Goal: Task Accomplishment & Management: Manage account settings

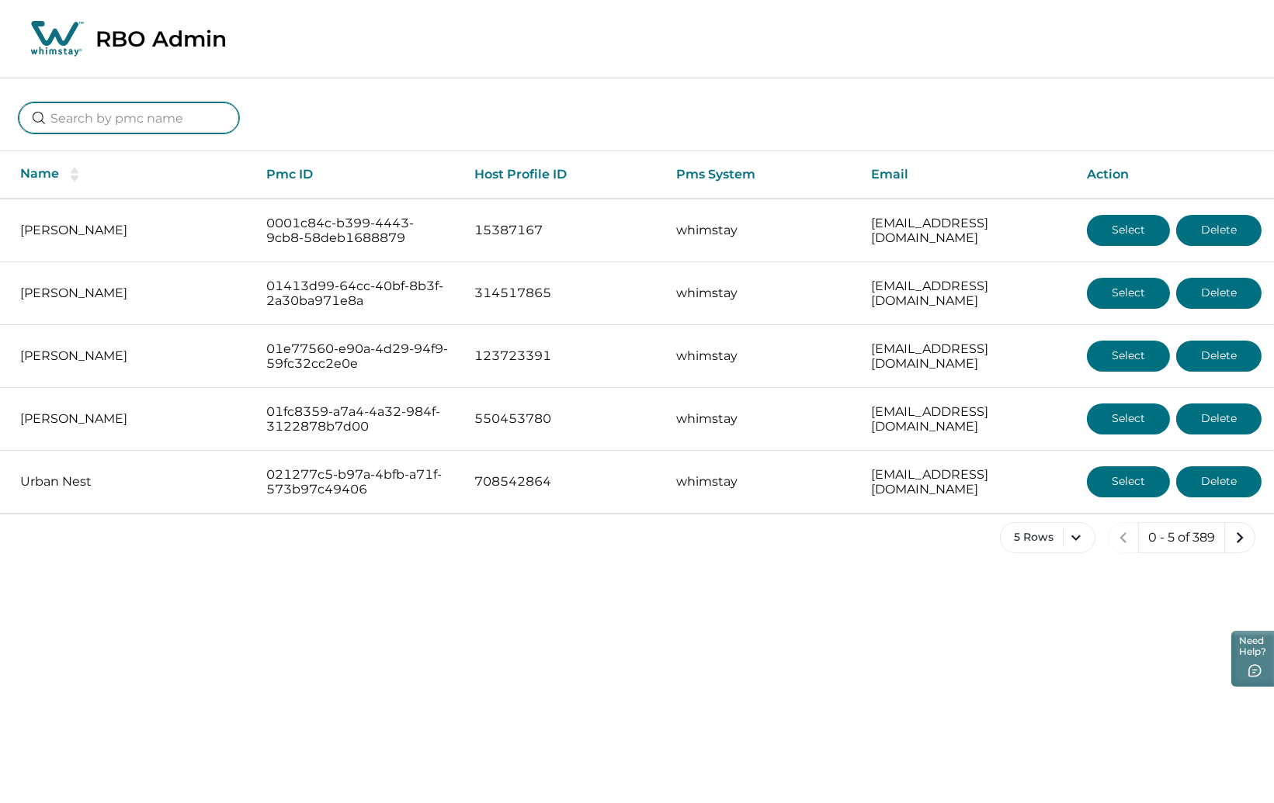
click at [106, 108] on input at bounding box center [129, 117] width 220 height 31
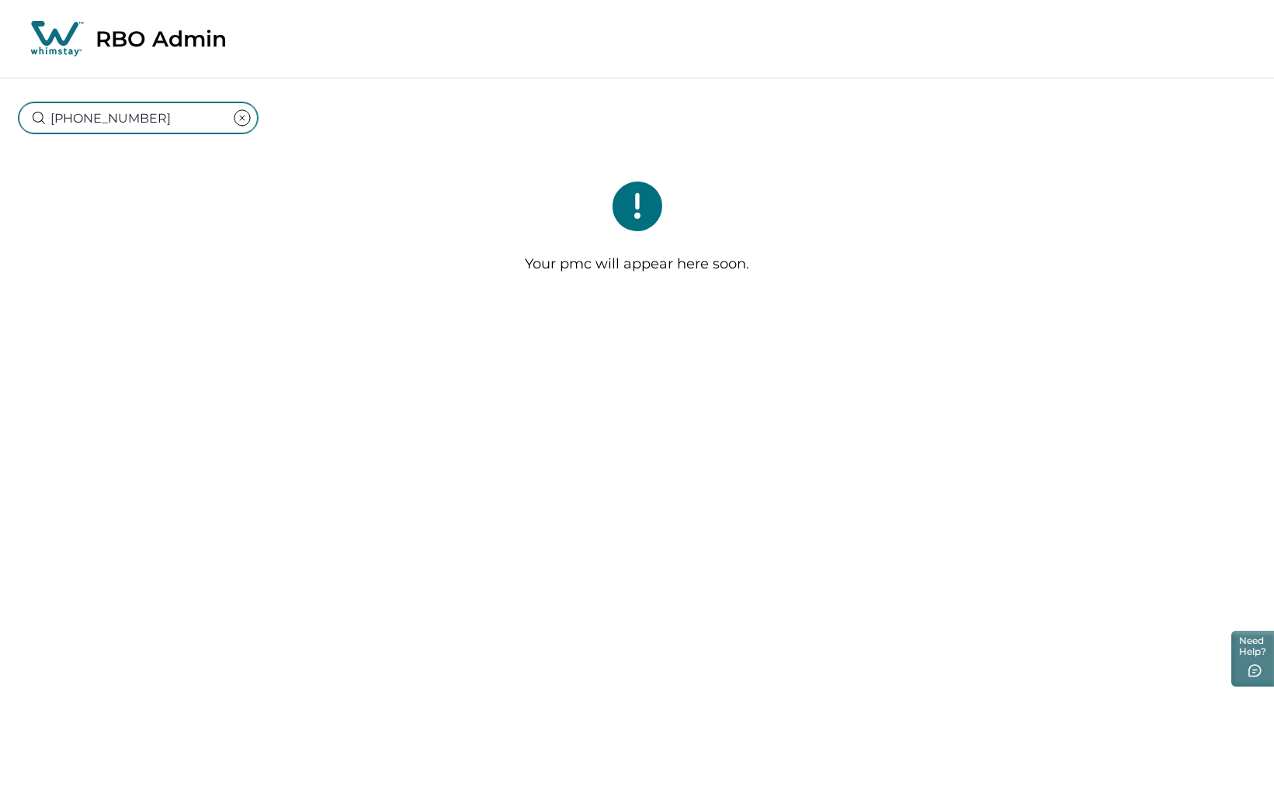
click at [59, 118] on input "[PHONE_NUMBER]" at bounding box center [138, 117] width 239 height 31
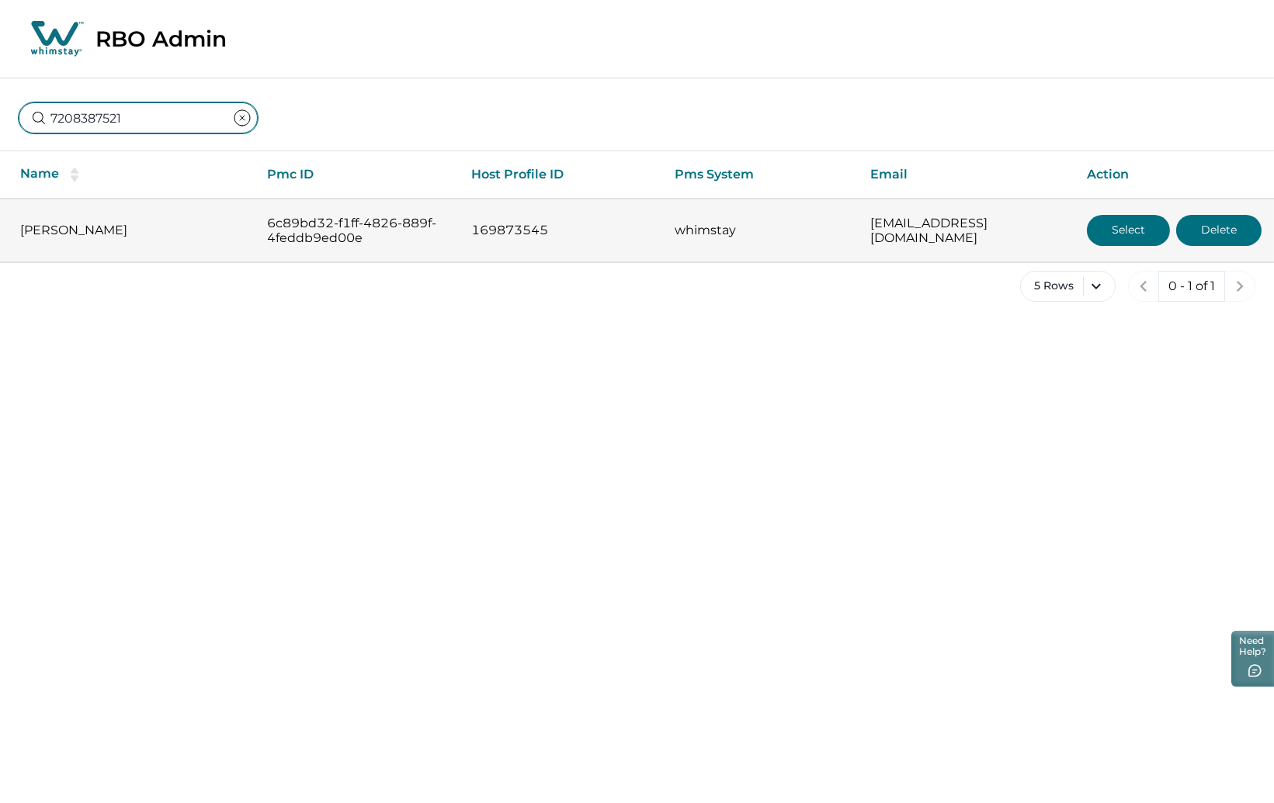
type input "7208387521"
click at [1113, 231] on button "Select" at bounding box center [1128, 230] width 83 height 31
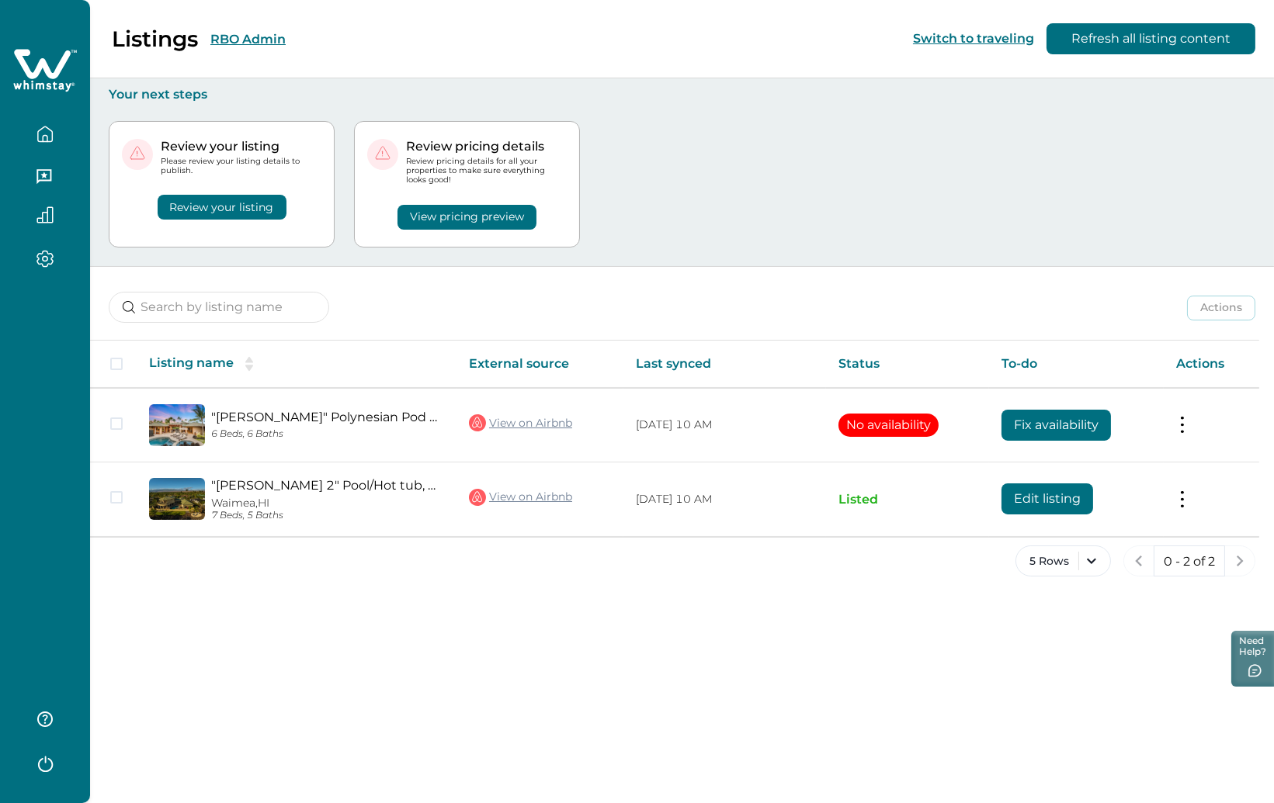
click at [240, 216] on button "Review your listing" at bounding box center [222, 207] width 129 height 25
click at [240, 208] on button "Review your listing" at bounding box center [222, 207] width 129 height 25
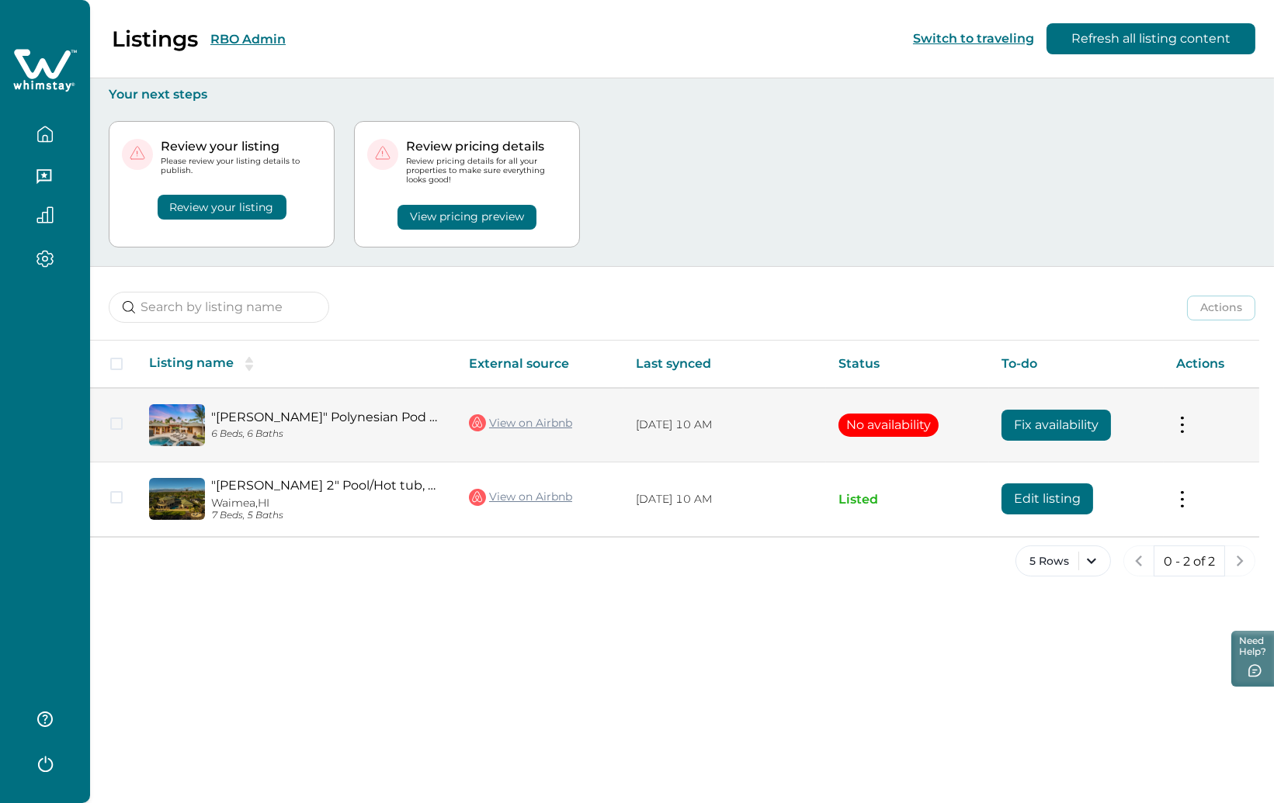
click at [1066, 433] on button "Fix availability" at bounding box center [1055, 425] width 109 height 31
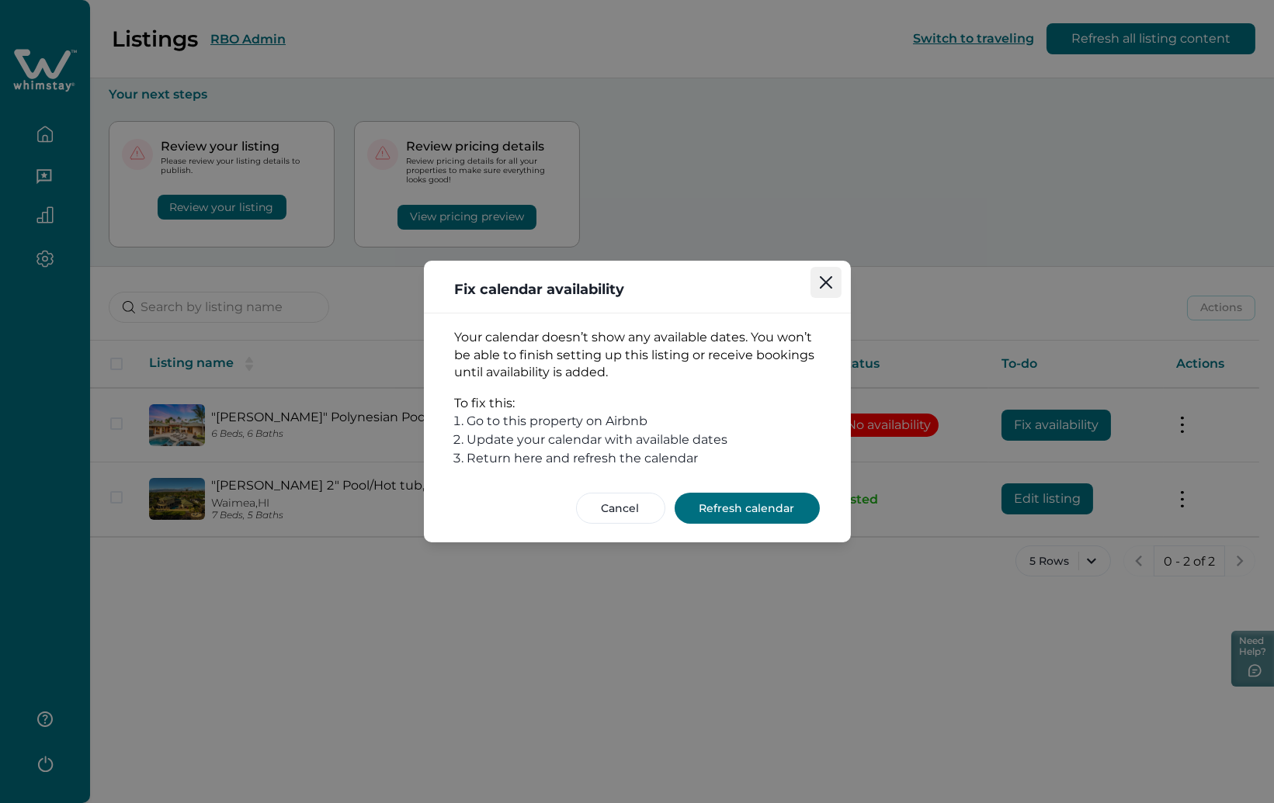
click at [822, 278] on icon "Close" at bounding box center [826, 282] width 12 height 12
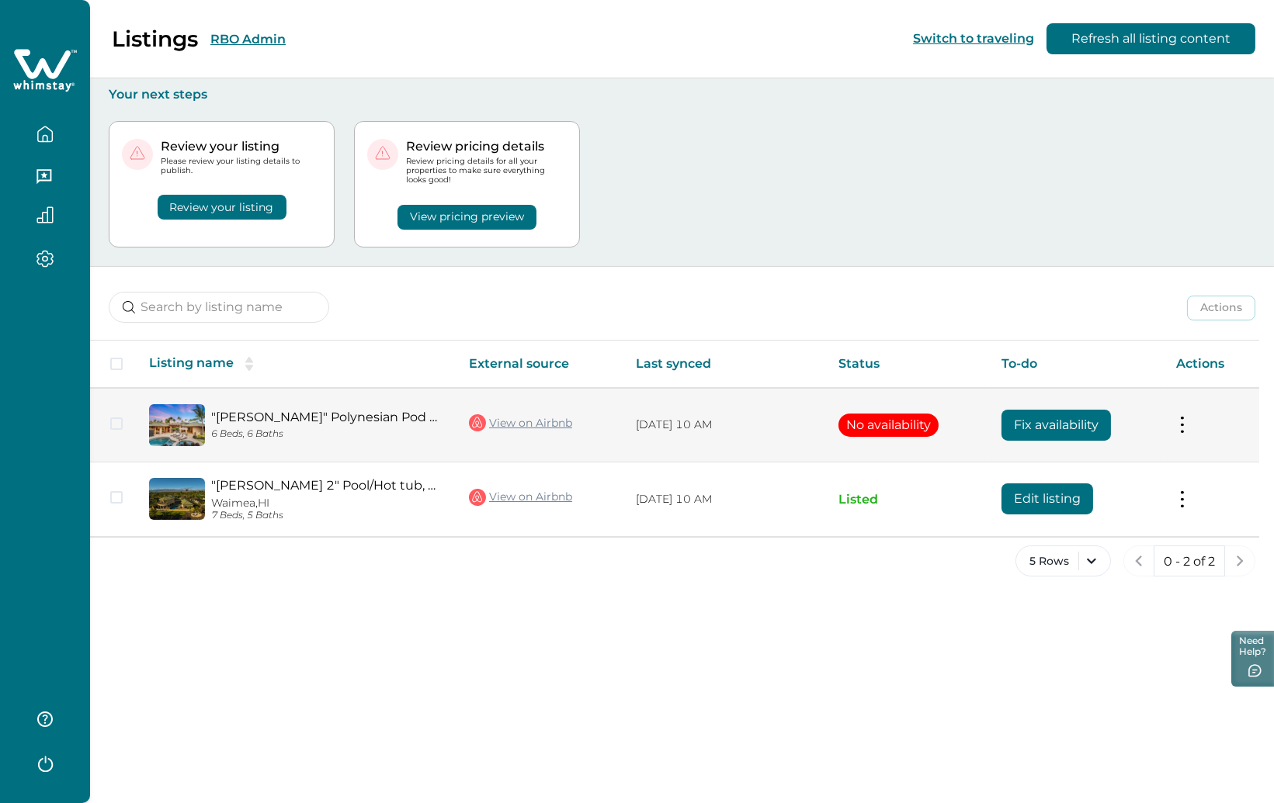
click at [1055, 425] on button "Fix availability" at bounding box center [1055, 425] width 109 height 31
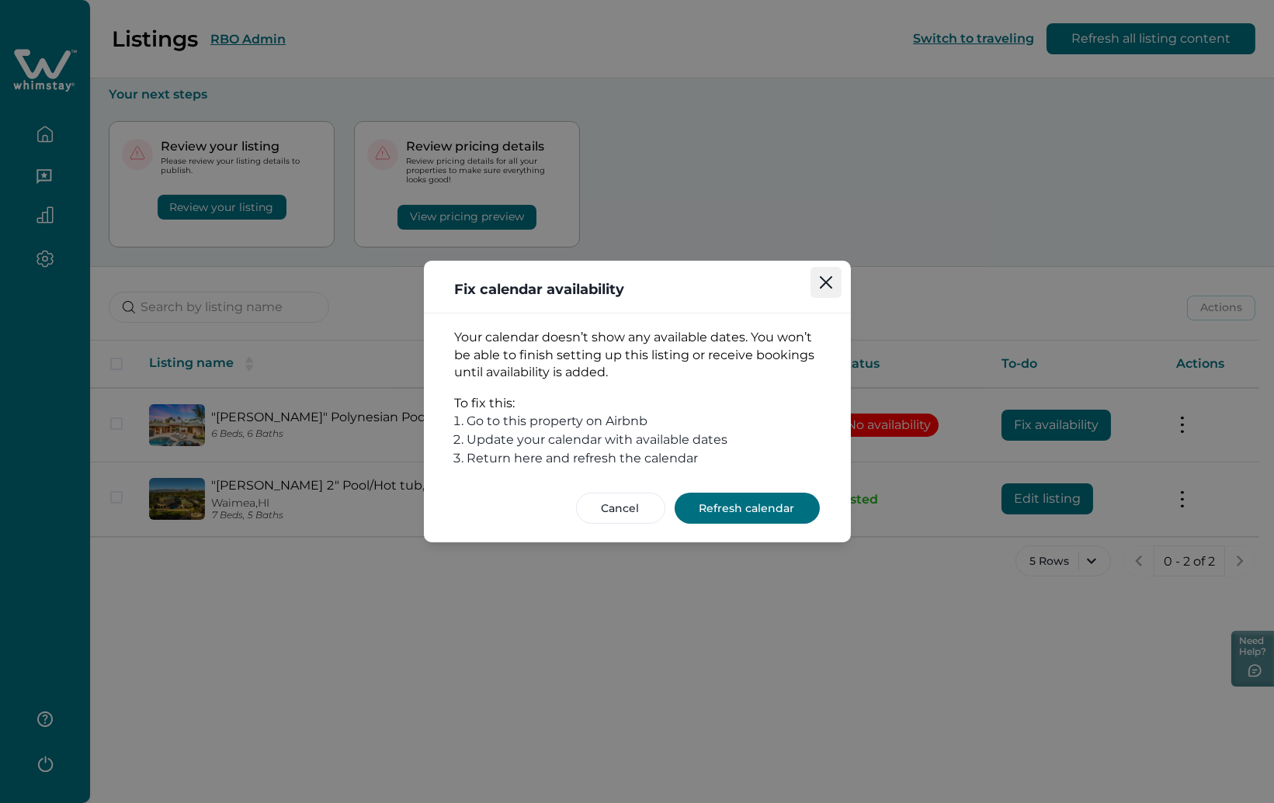
click at [829, 285] on icon "Close" at bounding box center [826, 282] width 12 height 12
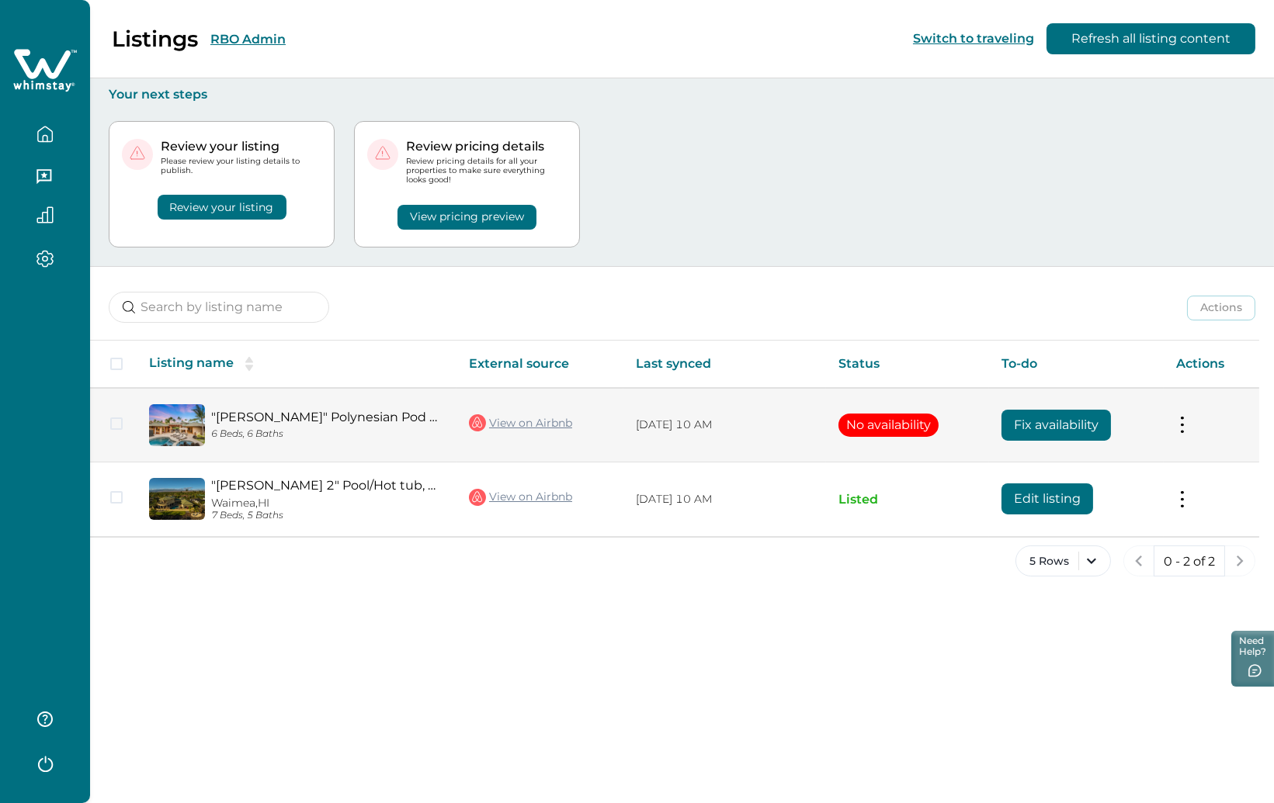
click at [554, 424] on link "View on Airbnb" at bounding box center [520, 423] width 103 height 20
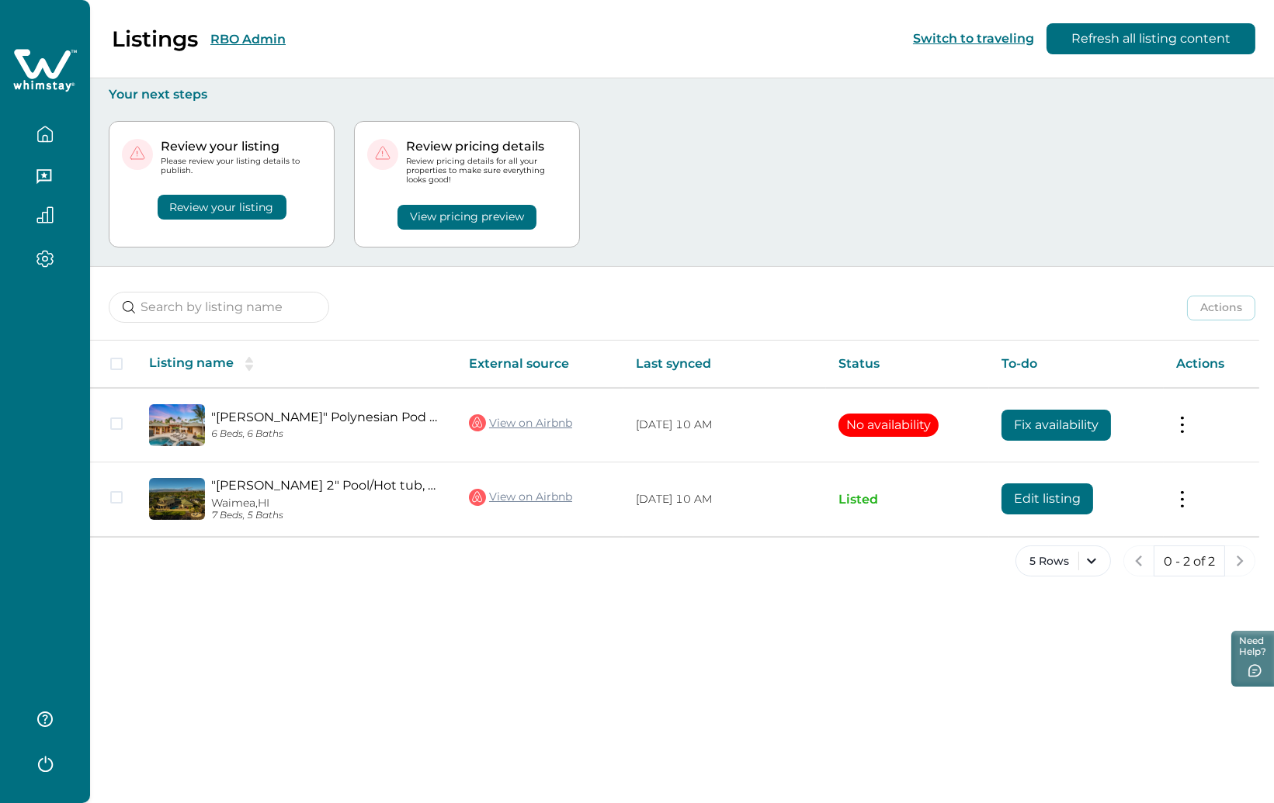
click at [1154, 40] on button "Refresh all listing content" at bounding box center [1150, 38] width 209 height 31
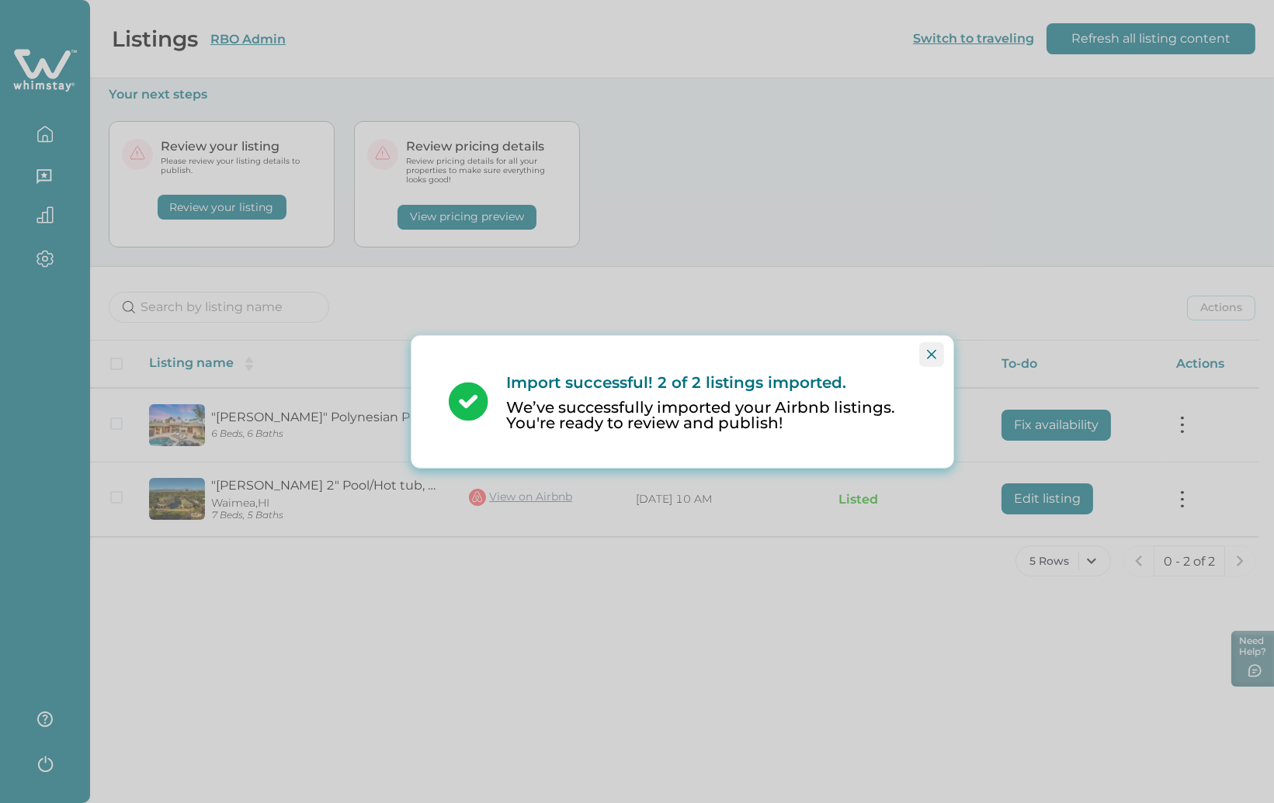
click at [930, 349] on icon "Close" at bounding box center [931, 353] width 9 height 9
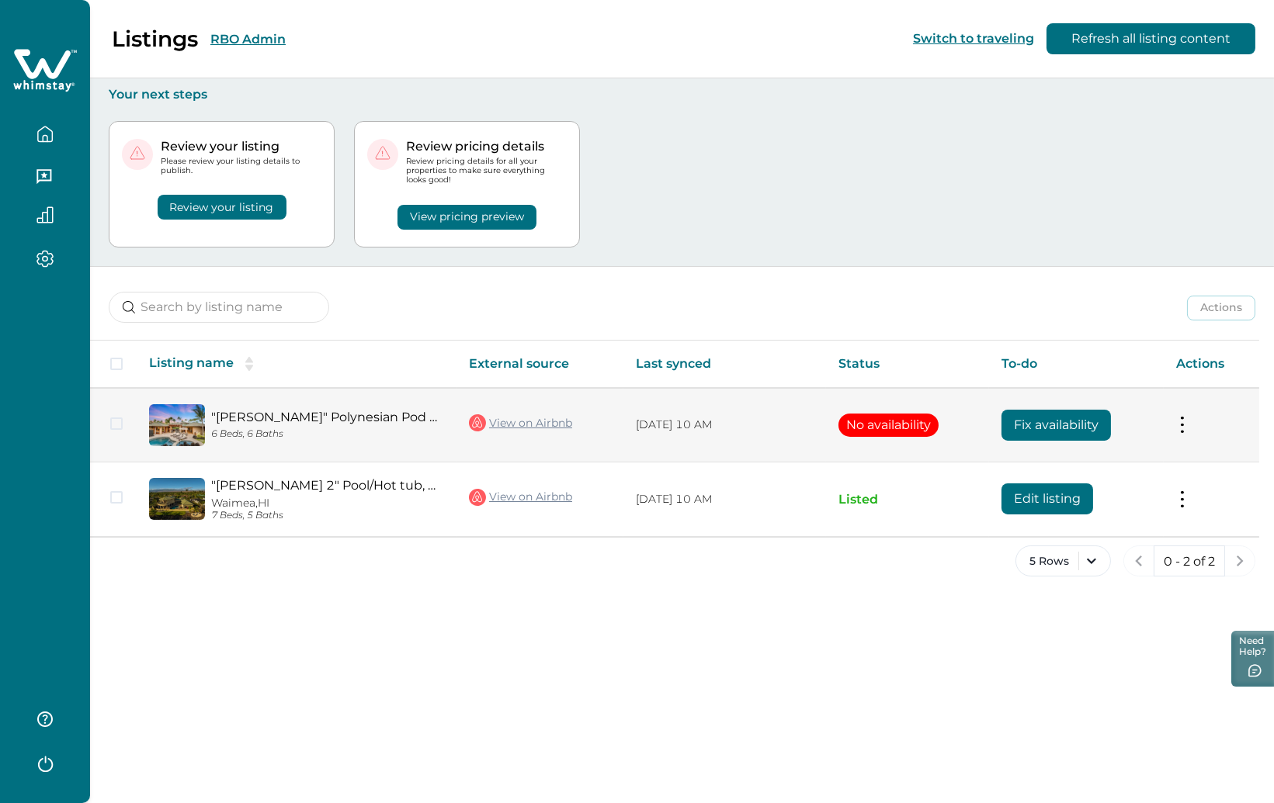
click at [1067, 420] on button "Fix availability" at bounding box center [1055, 425] width 109 height 31
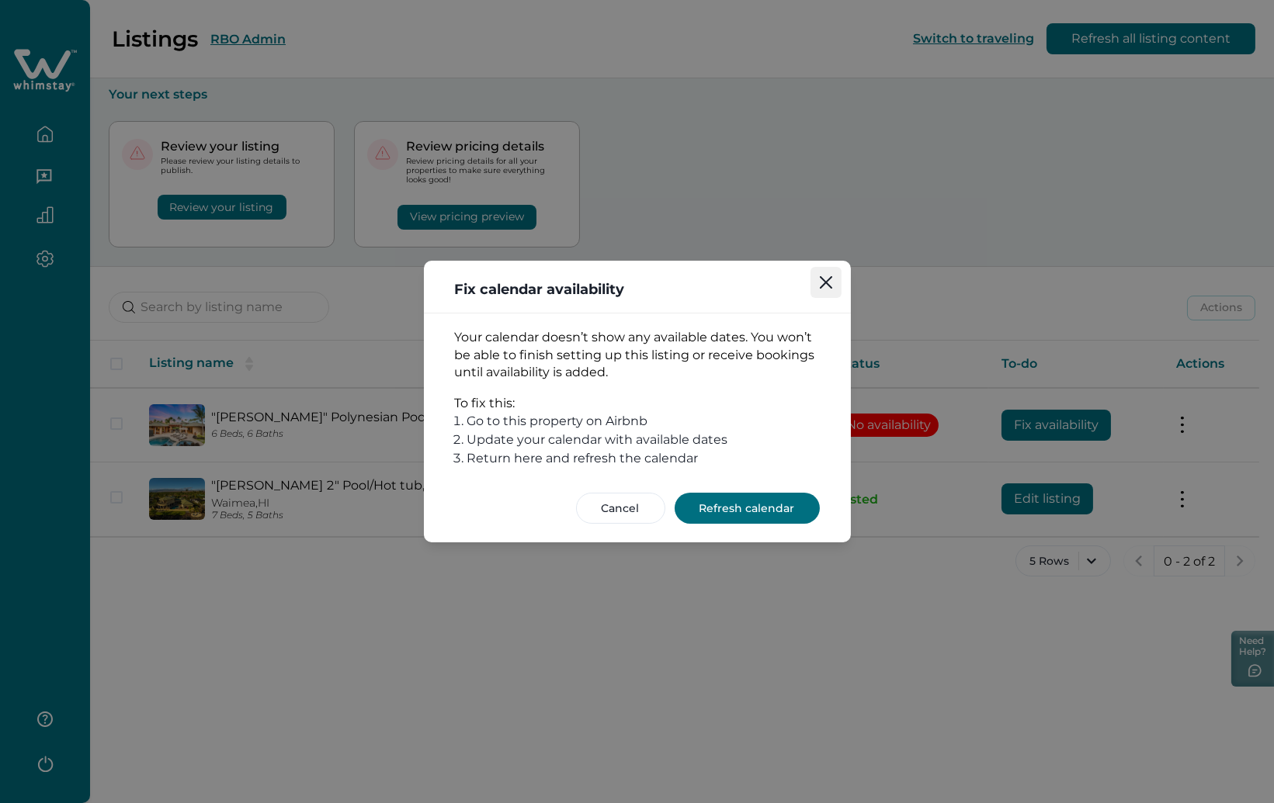
click at [831, 283] on icon "Close" at bounding box center [826, 282] width 12 height 12
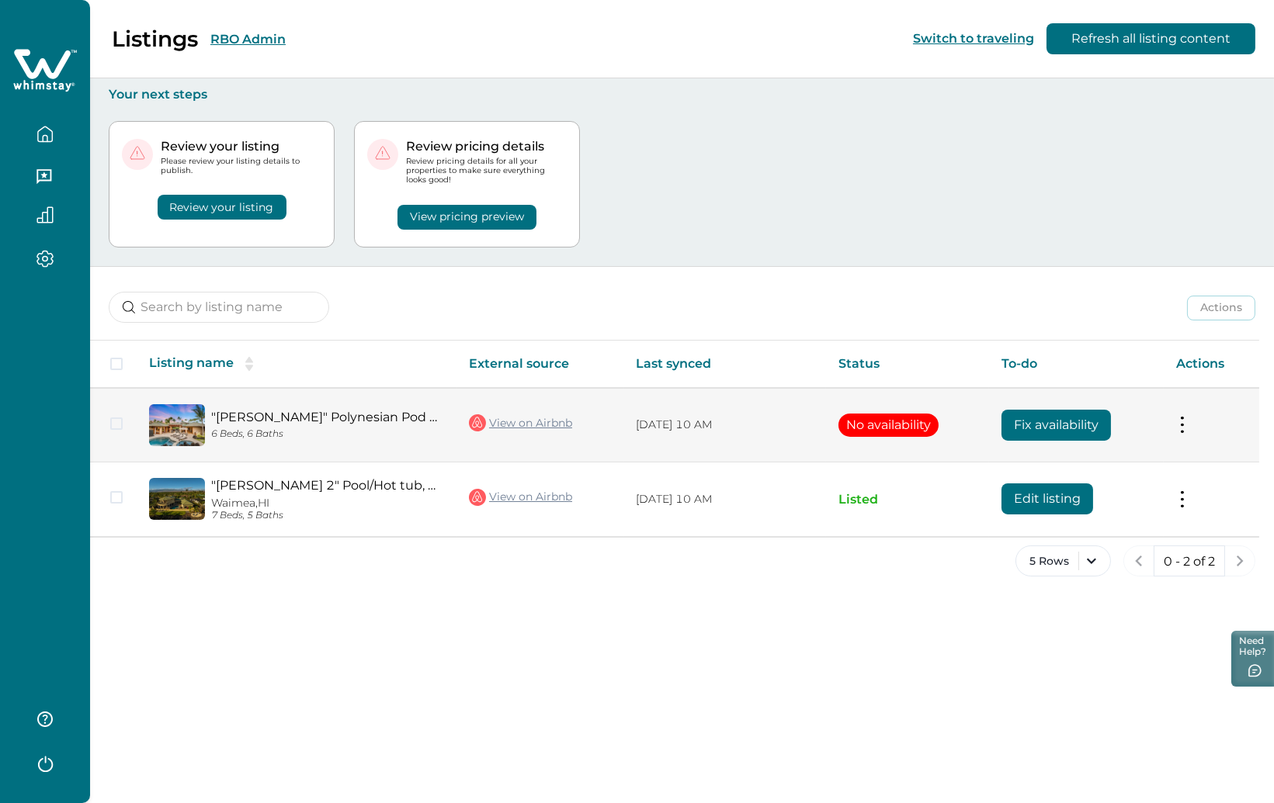
click at [509, 425] on link "View on Airbnb" at bounding box center [520, 423] width 103 height 20
click at [1185, 428] on button at bounding box center [1182, 425] width 12 height 16
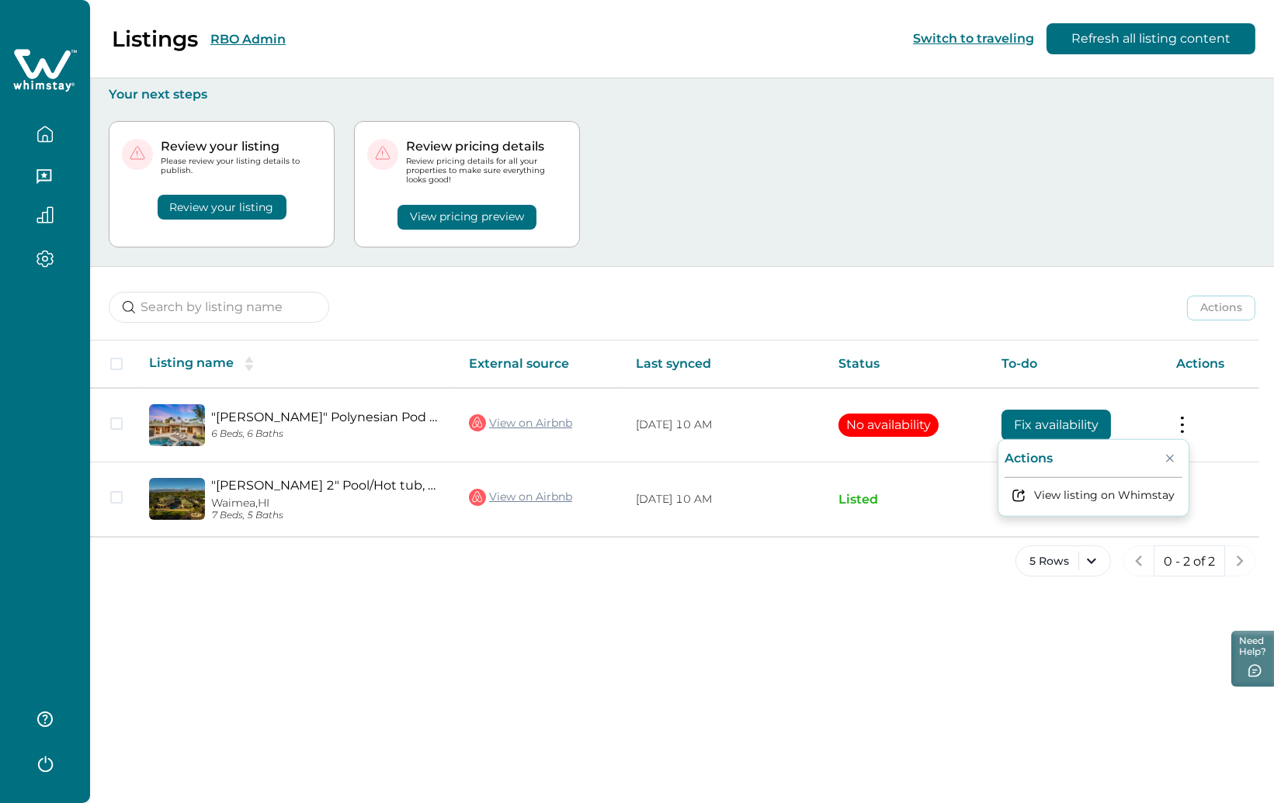
click at [555, 726] on div "Listings RBO Admin Switch to traveling Refresh all listing content Your next st…" at bounding box center [682, 401] width 1184 height 803
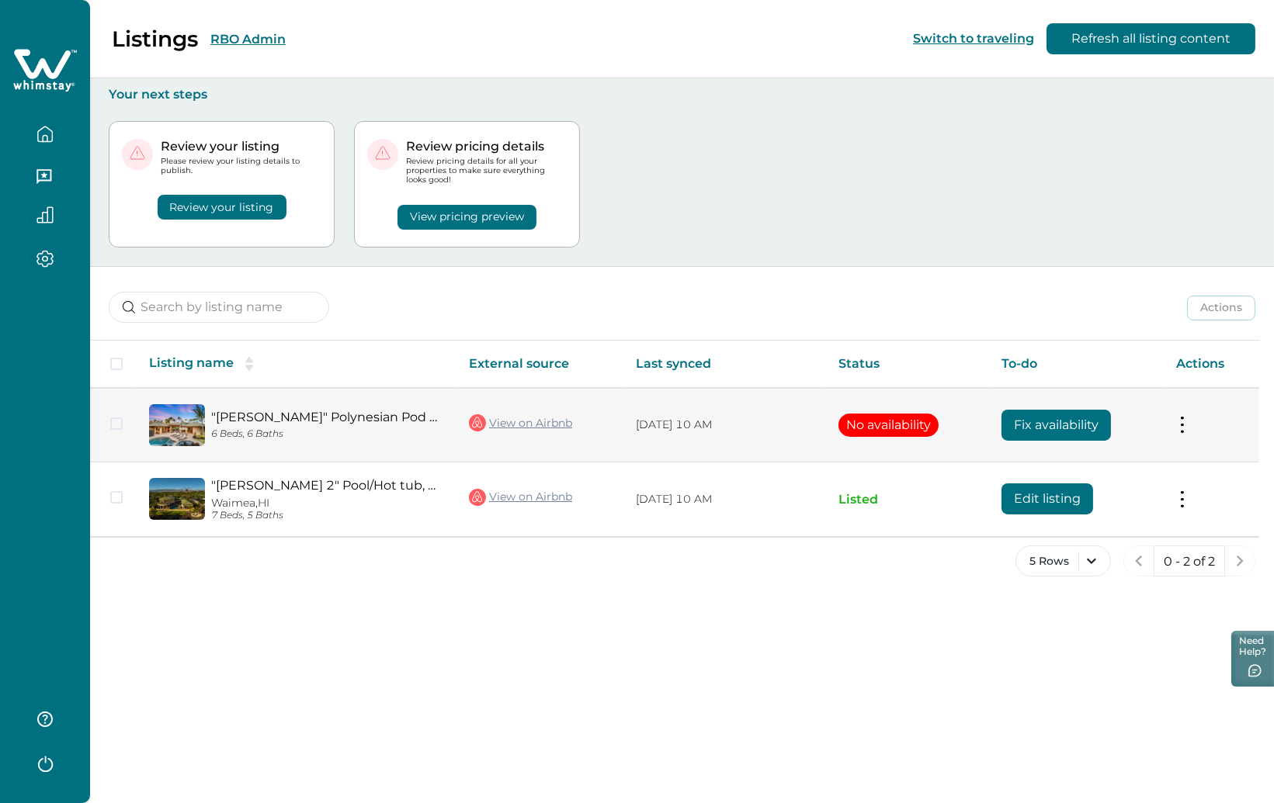
click at [1080, 429] on button "Fix availability" at bounding box center [1055, 425] width 109 height 31
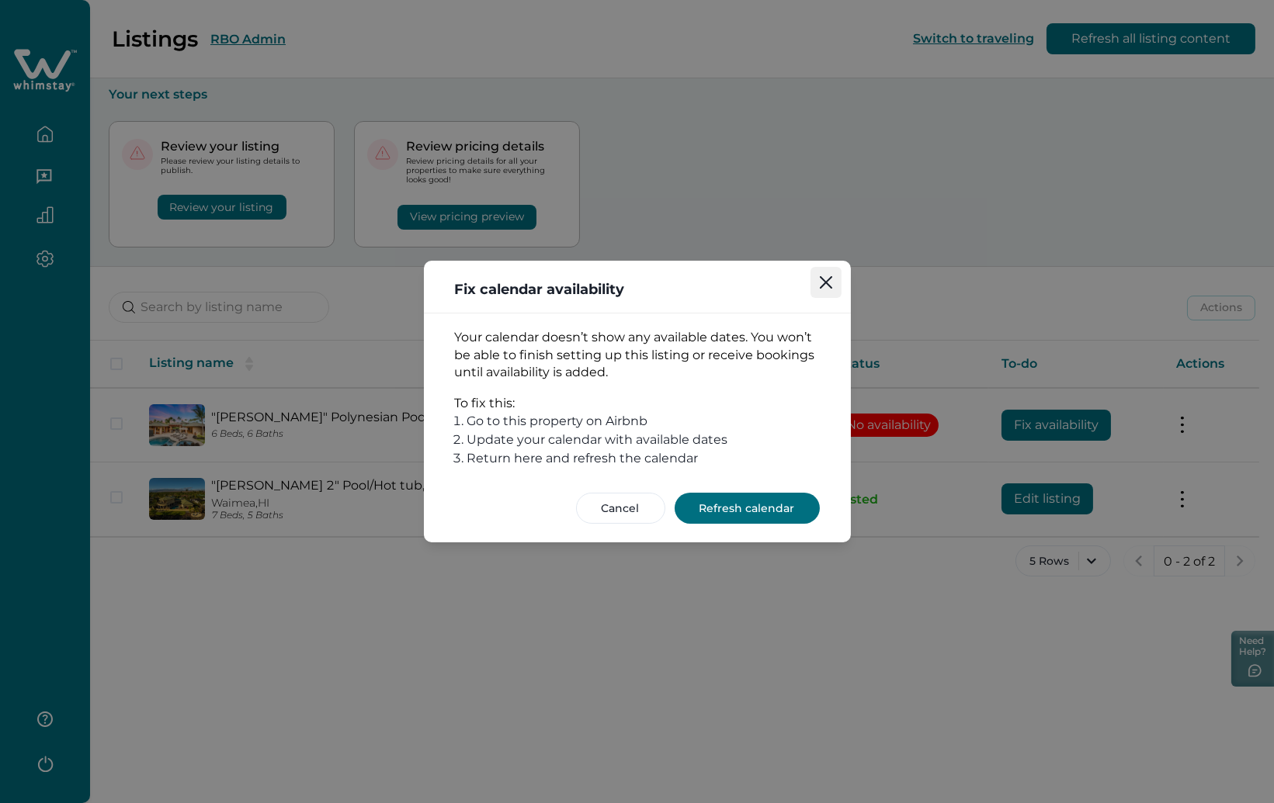
click at [823, 284] on icon "Close" at bounding box center [825, 282] width 12 height 12
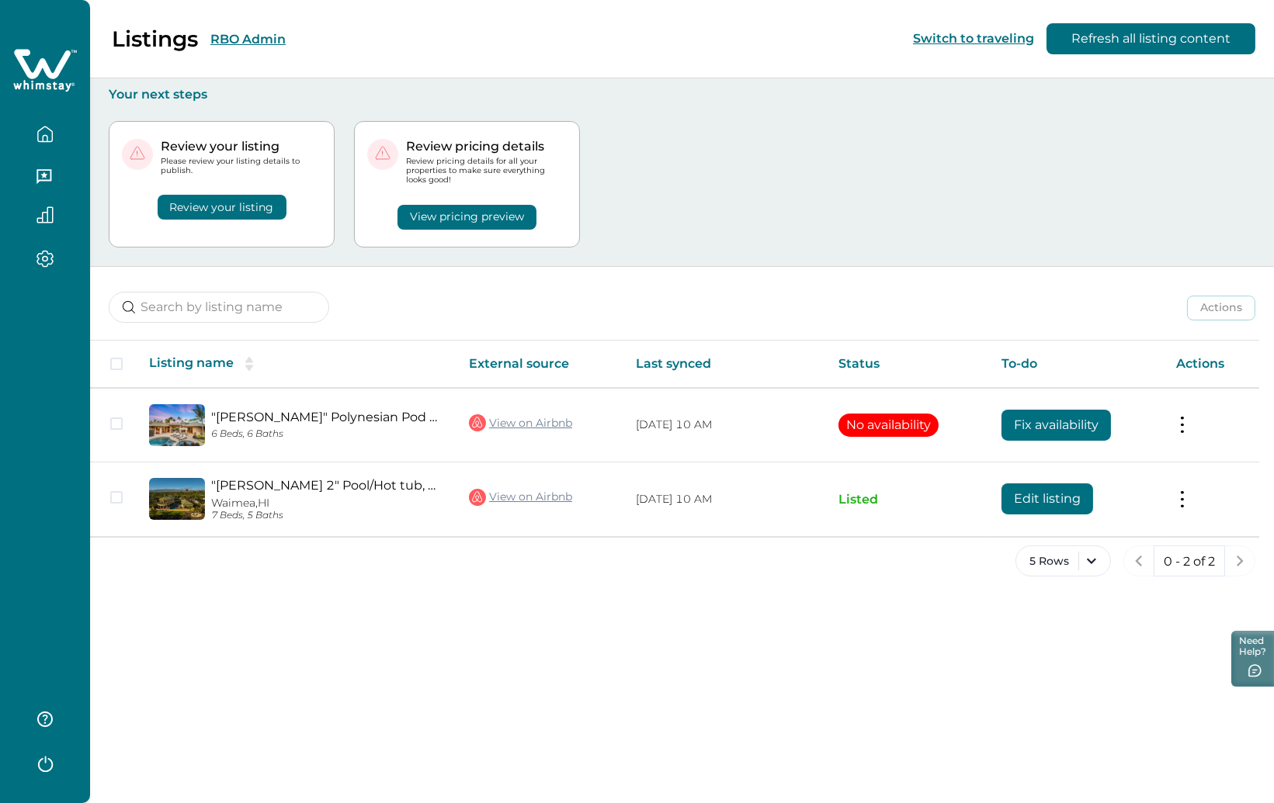
click at [239, 32] on button "RBO Admin" at bounding box center [247, 39] width 75 height 15
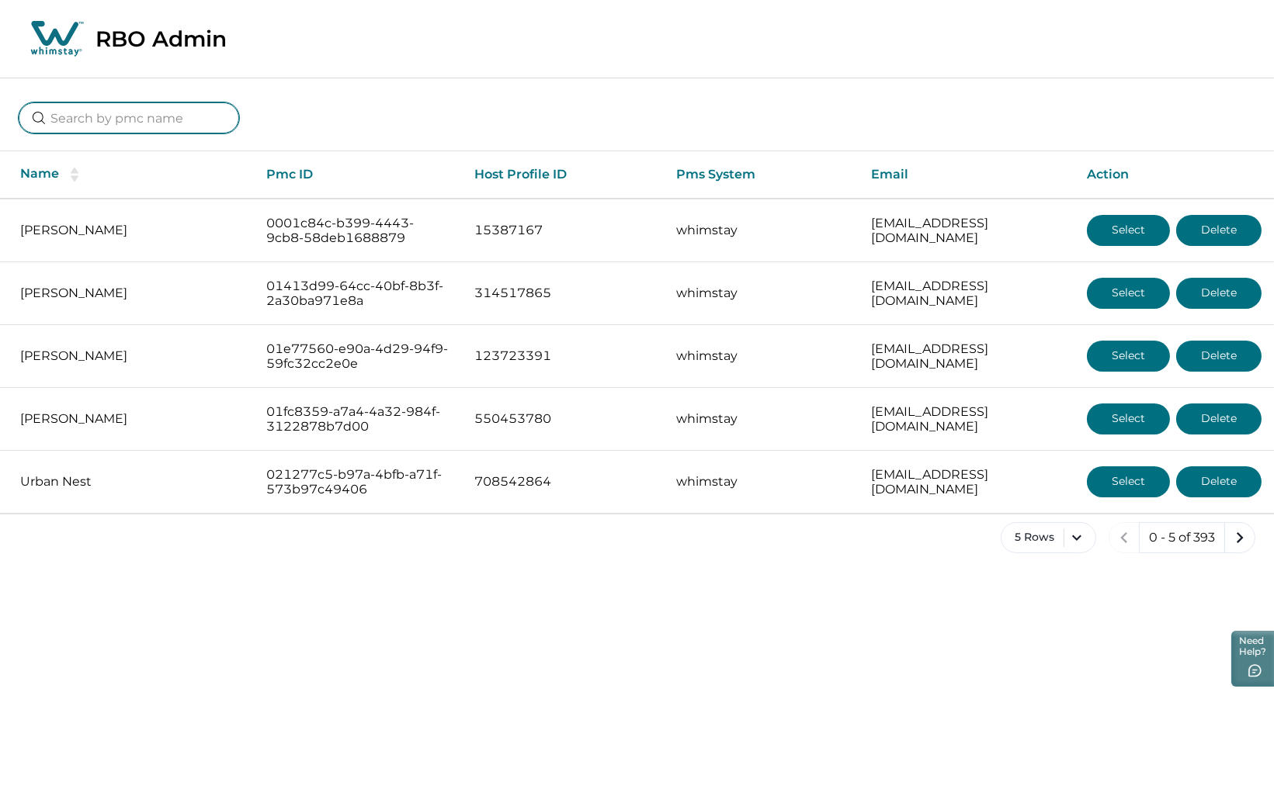
click at [146, 116] on input at bounding box center [129, 117] width 220 height 31
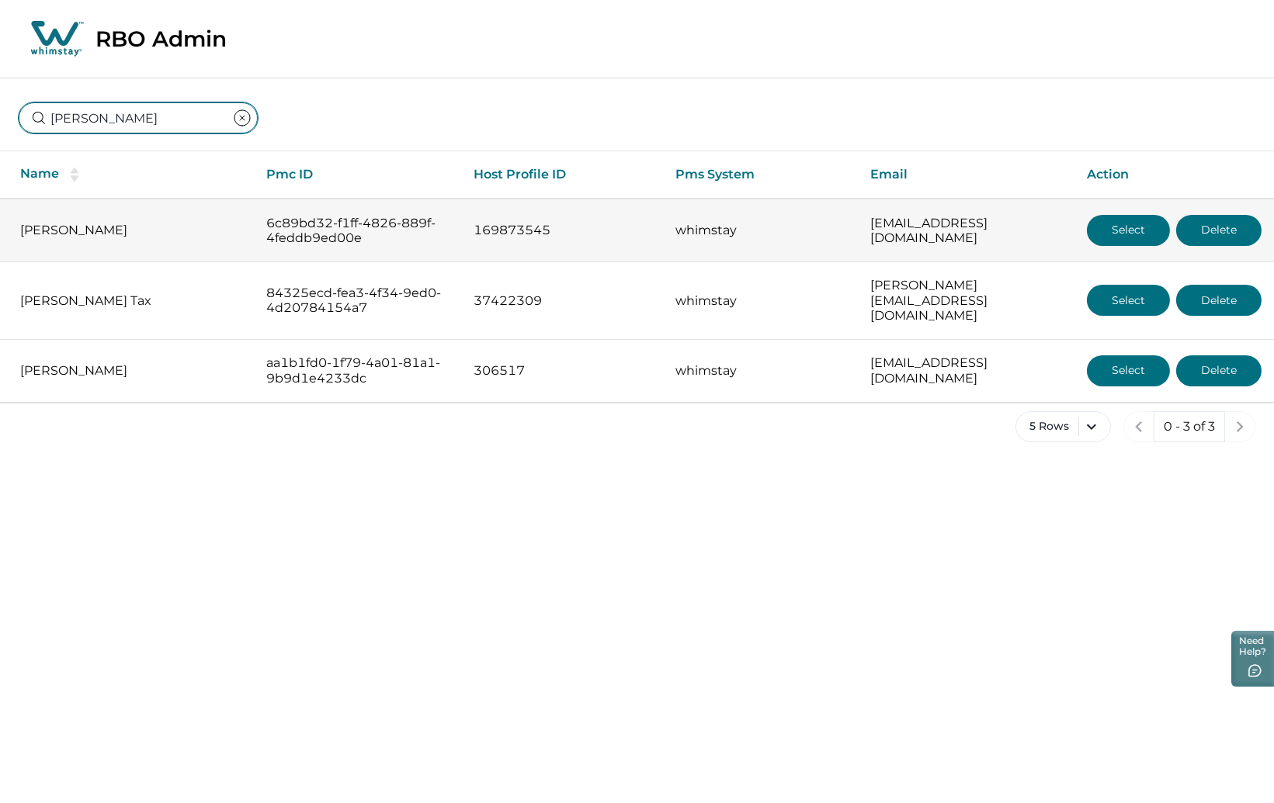
type input "[PERSON_NAME]"
drag, startPoint x: 992, startPoint y: 229, endPoint x: 825, endPoint y: 227, distance: 166.9
click at [825, 227] on tr "[PERSON_NAME] 6c89bd32-f1ff-4826-889f-4feddb9ed00e 169873545 whimstay [EMAIL_AD…" at bounding box center [637, 231] width 1274 height 64
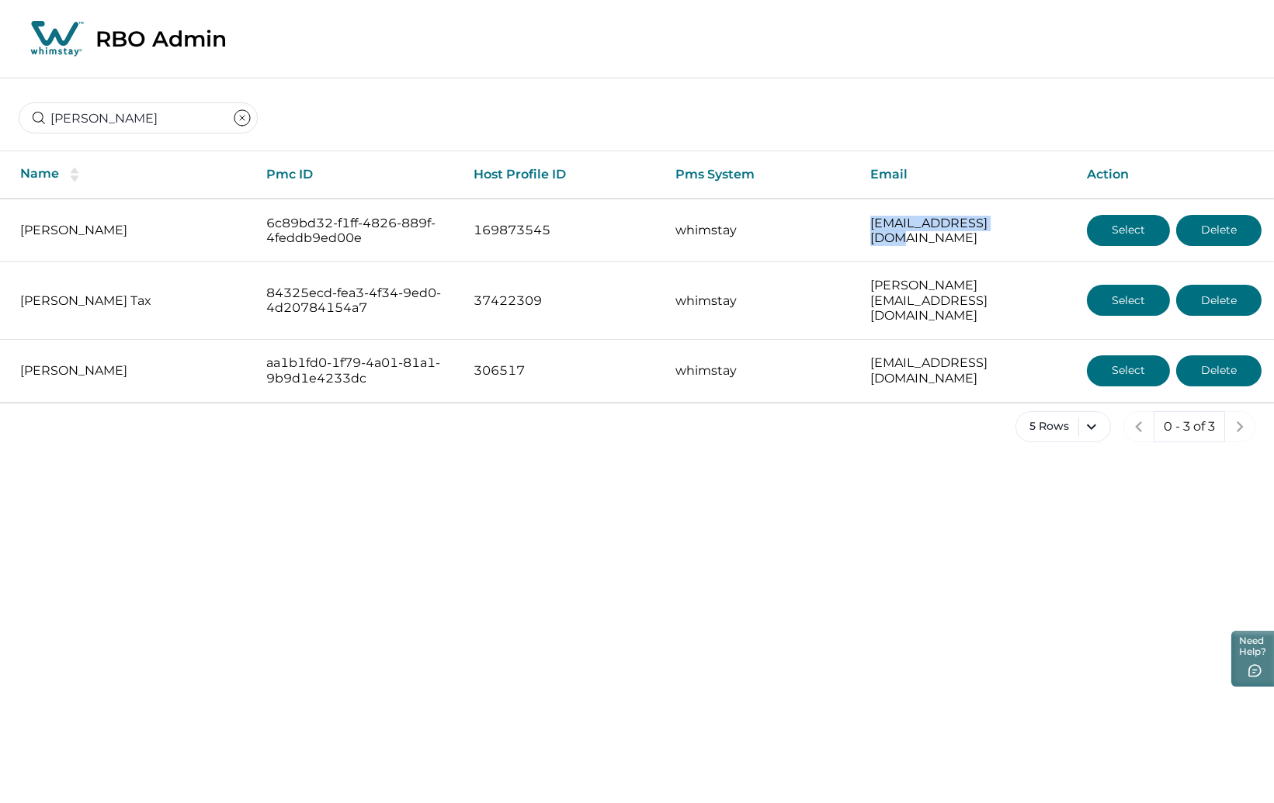
copy tr "[EMAIL_ADDRESS][DOMAIN_NAME]"
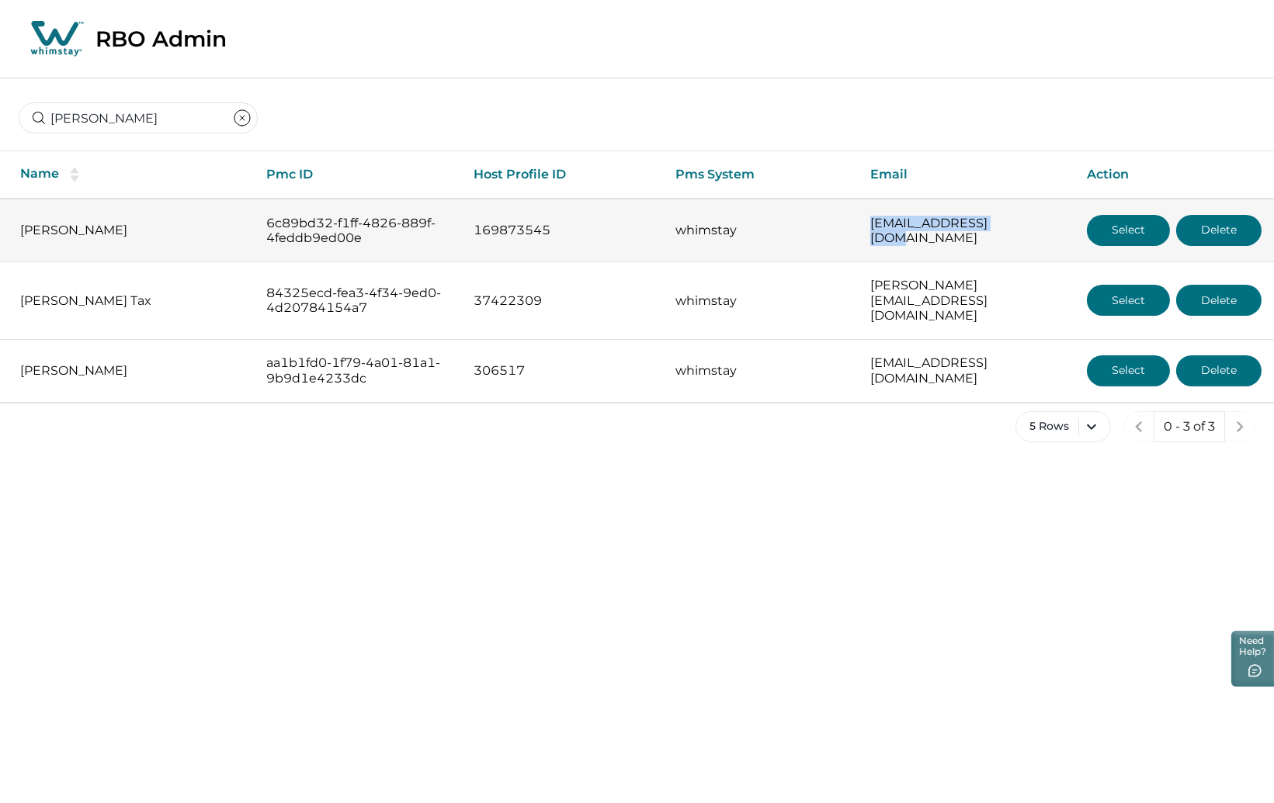
click at [1111, 220] on button "Select" at bounding box center [1128, 230] width 83 height 31
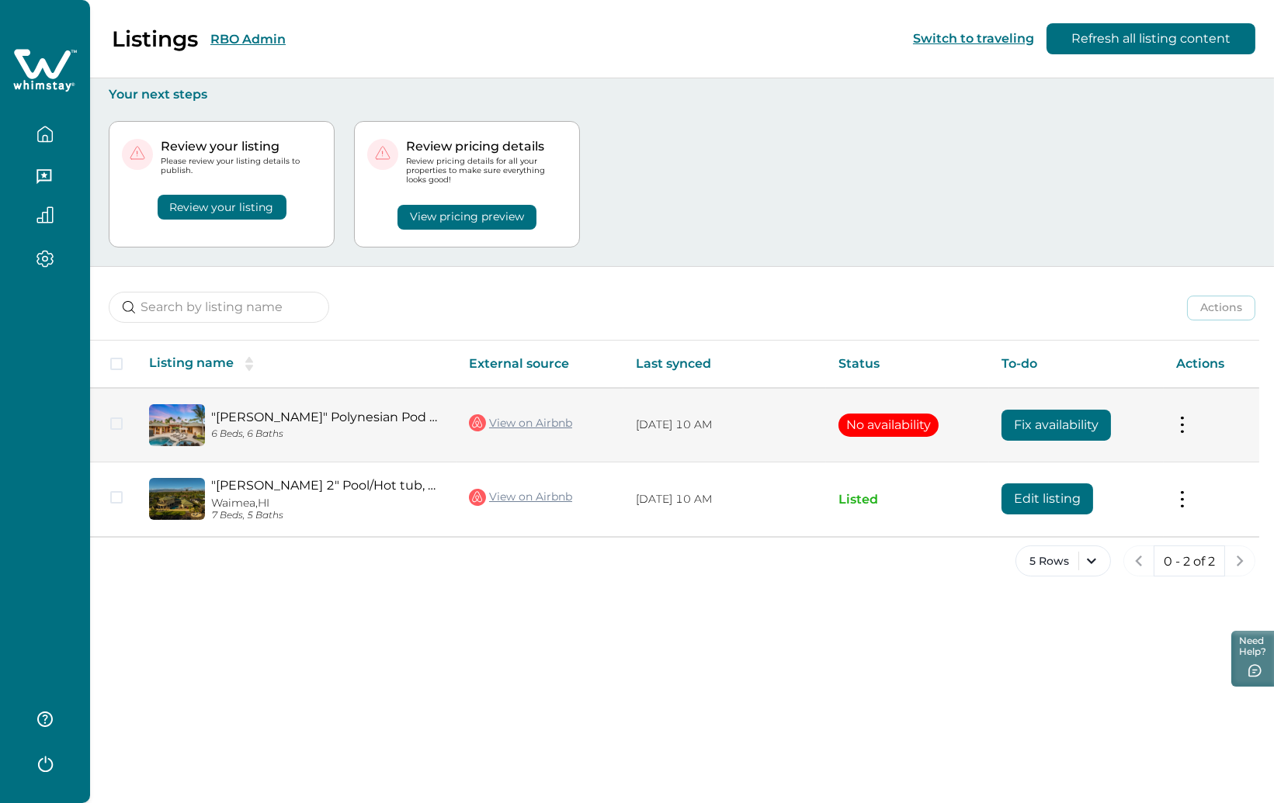
click at [1180, 430] on button at bounding box center [1182, 425] width 12 height 16
click at [1094, 494] on button "View listing on Whimstay" at bounding box center [1093, 494] width 178 height 29
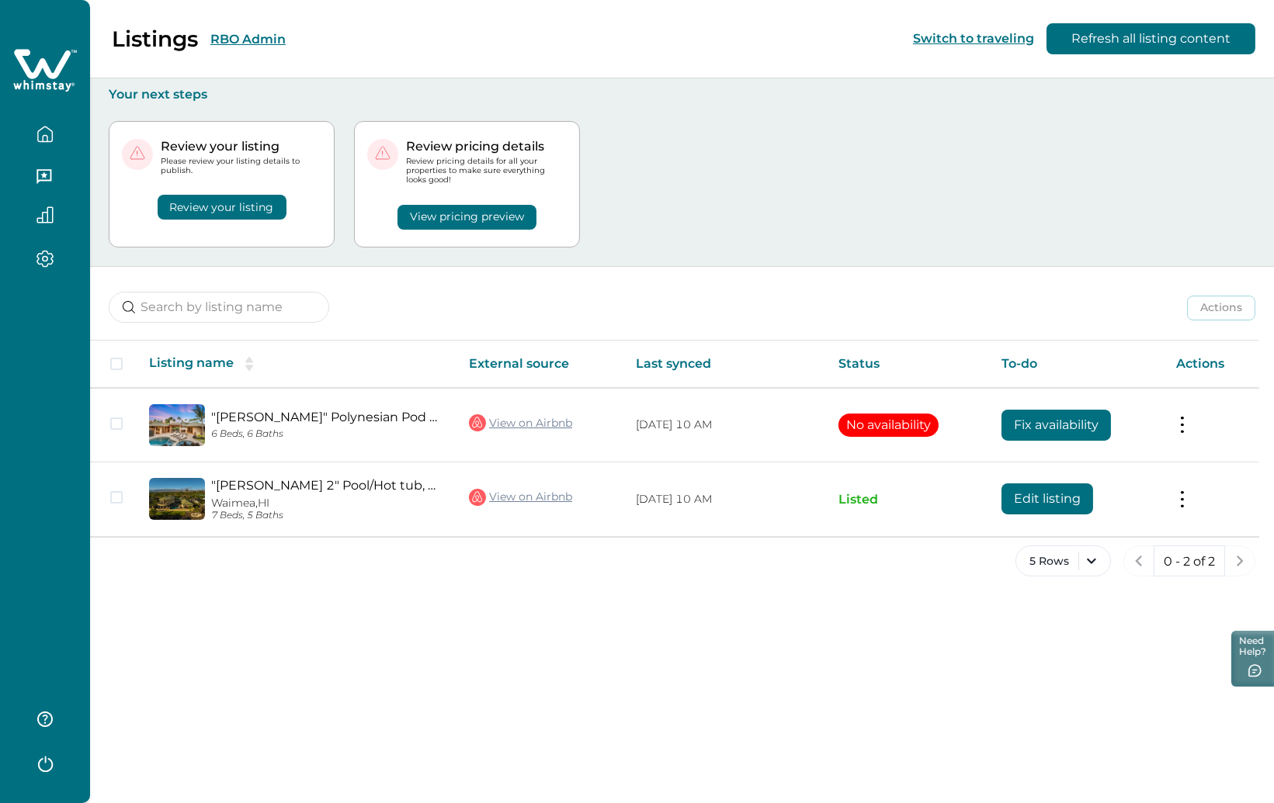
click at [262, 41] on button "RBO Admin" at bounding box center [247, 39] width 75 height 15
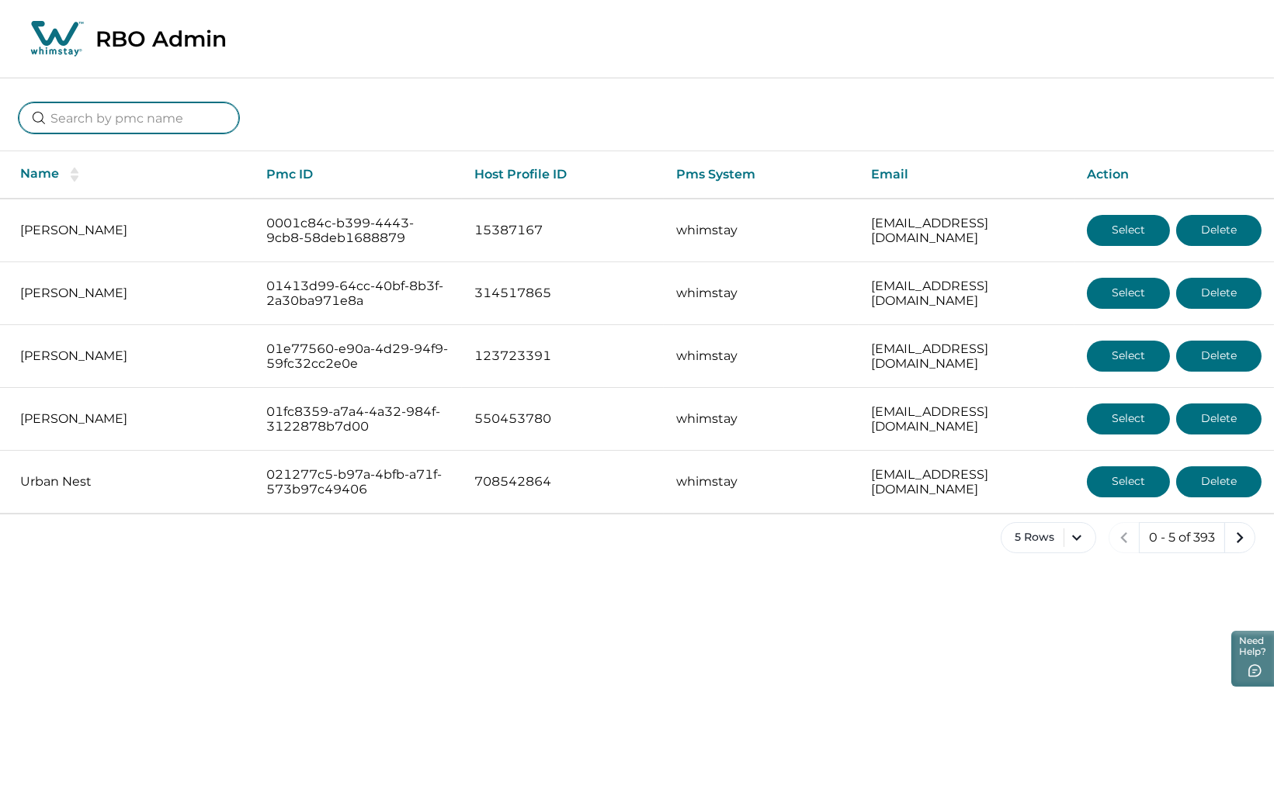
click at [151, 116] on input at bounding box center [129, 117] width 220 height 31
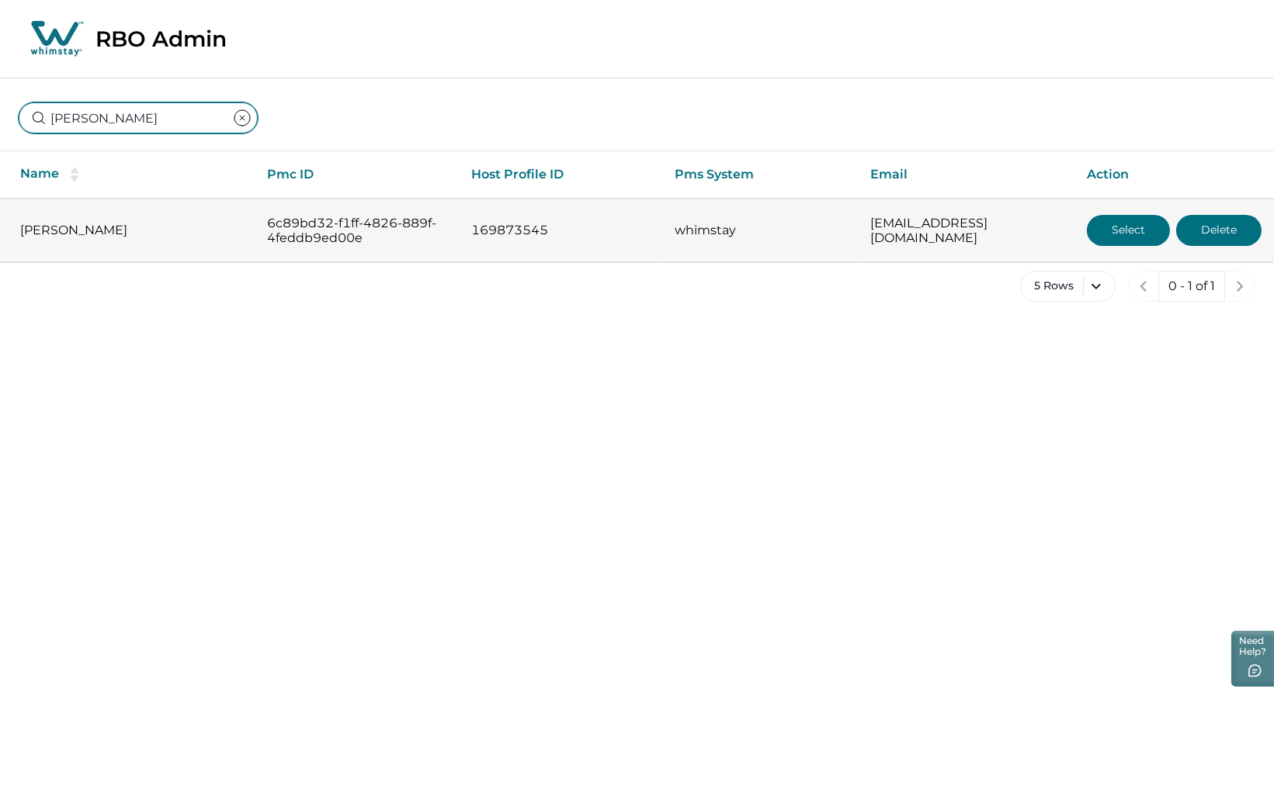
type input "[PERSON_NAME]"
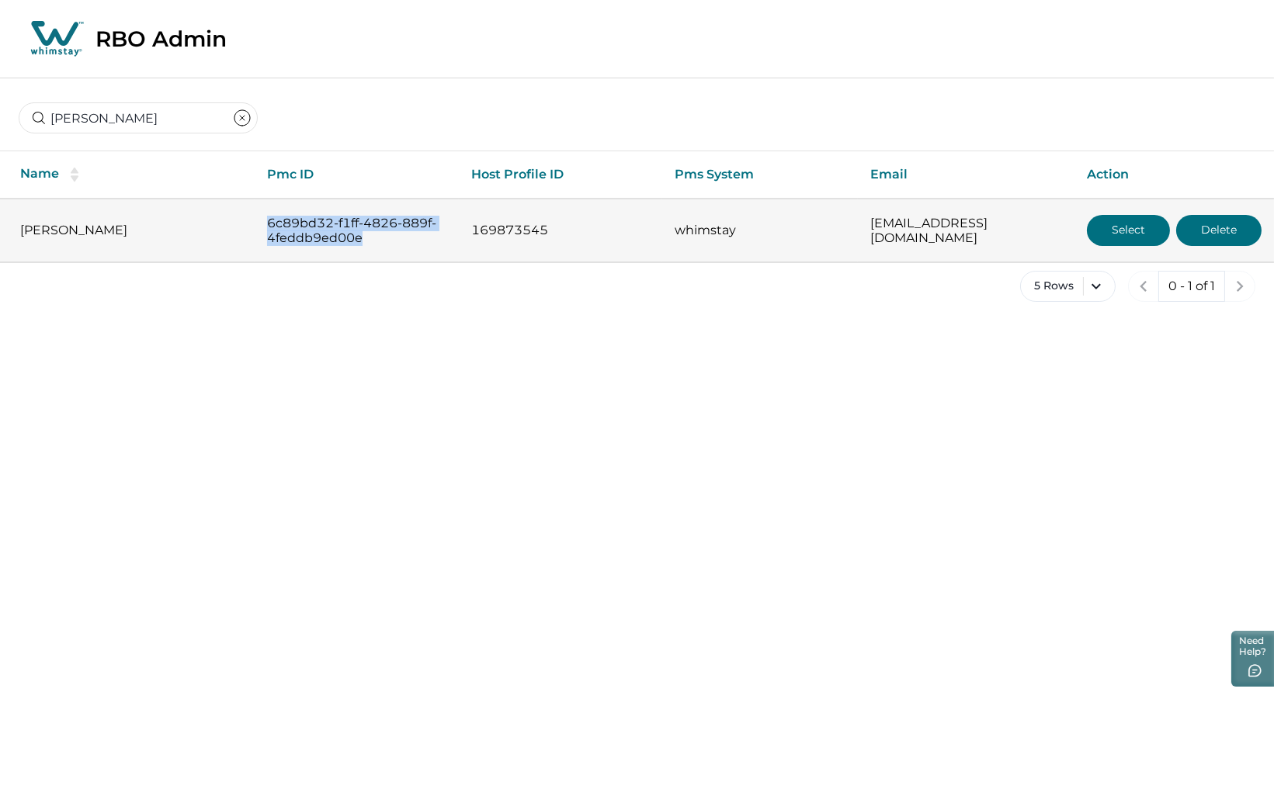
drag, startPoint x: 360, startPoint y: 241, endPoint x: 254, endPoint y: 224, distance: 107.8
click at [255, 224] on td "6c89bd32-f1ff-4826-889f-4feddb9ed00e" at bounding box center [357, 231] width 205 height 64
copy p "6c89bd32-f1ff-4826-889f-4feddb9ed00e"
click at [1128, 223] on button "Select" at bounding box center [1128, 230] width 83 height 31
